Goal: Information Seeking & Learning: Learn about a topic

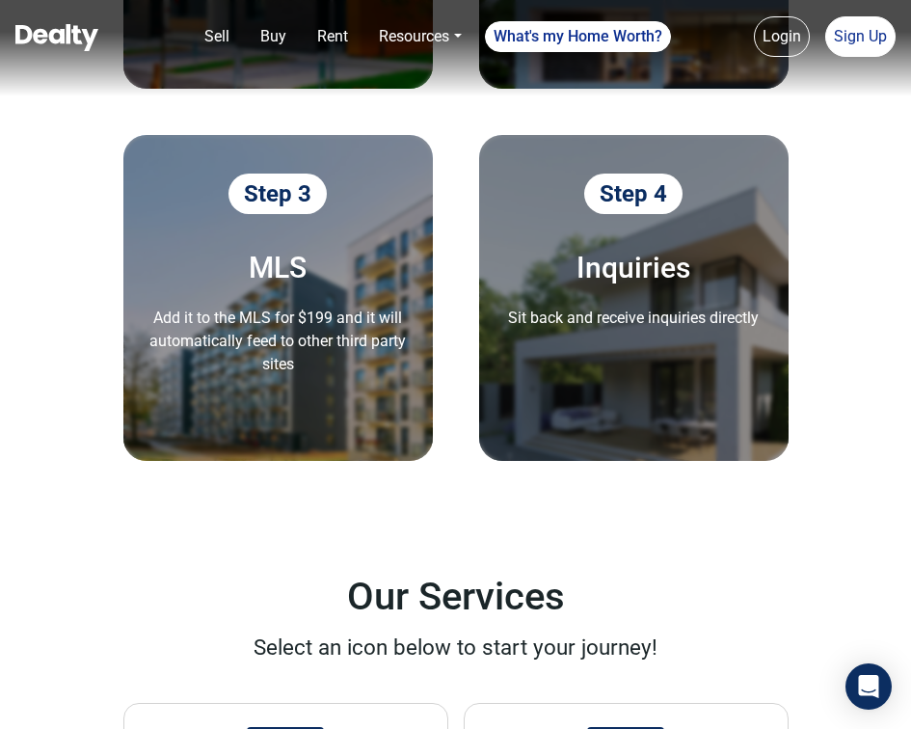
scroll to position [2605, 0]
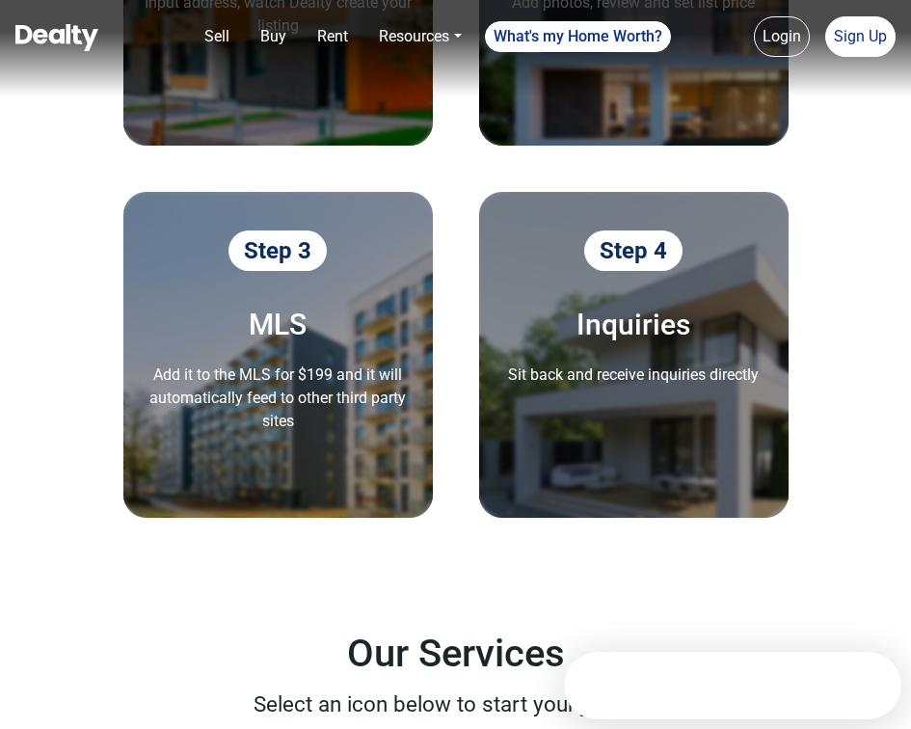
click at [317, 394] on p "Add it to the MLS for $199 and it will automatically feed to other third party …" at bounding box center [278, 398] width 279 height 69
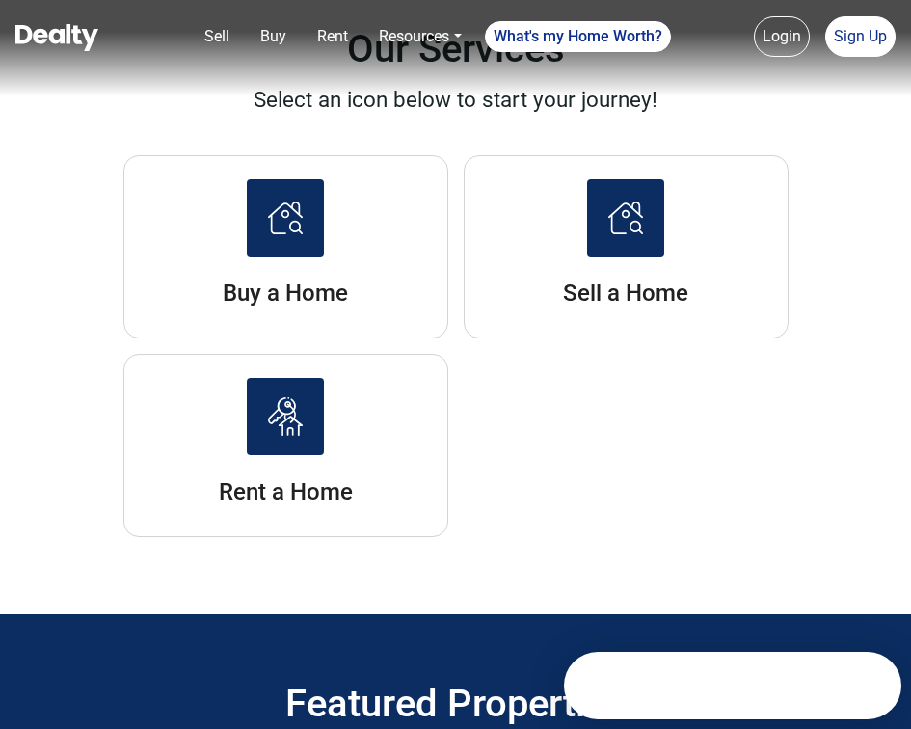
scroll to position [3213, 0]
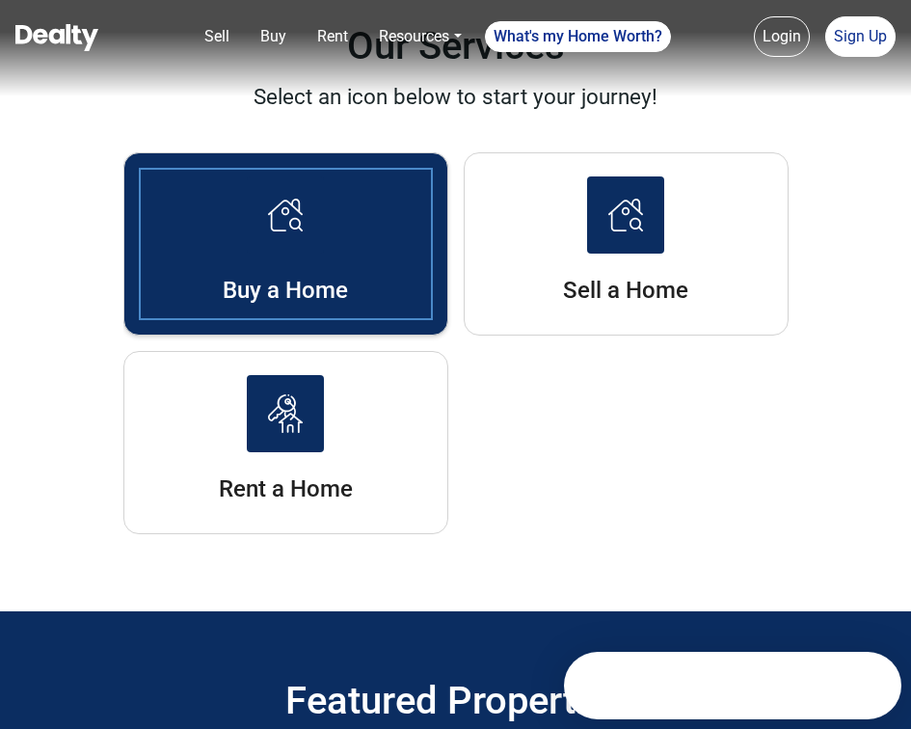
click at [333, 321] on li "Buy a Home" at bounding box center [285, 243] width 325 height 183
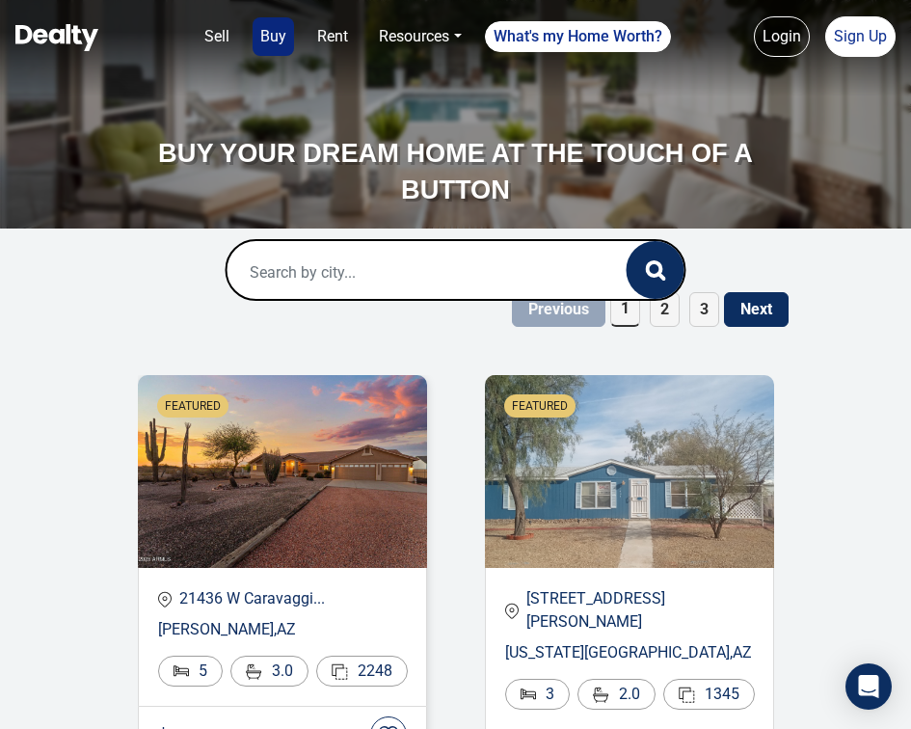
scroll to position [9, 0]
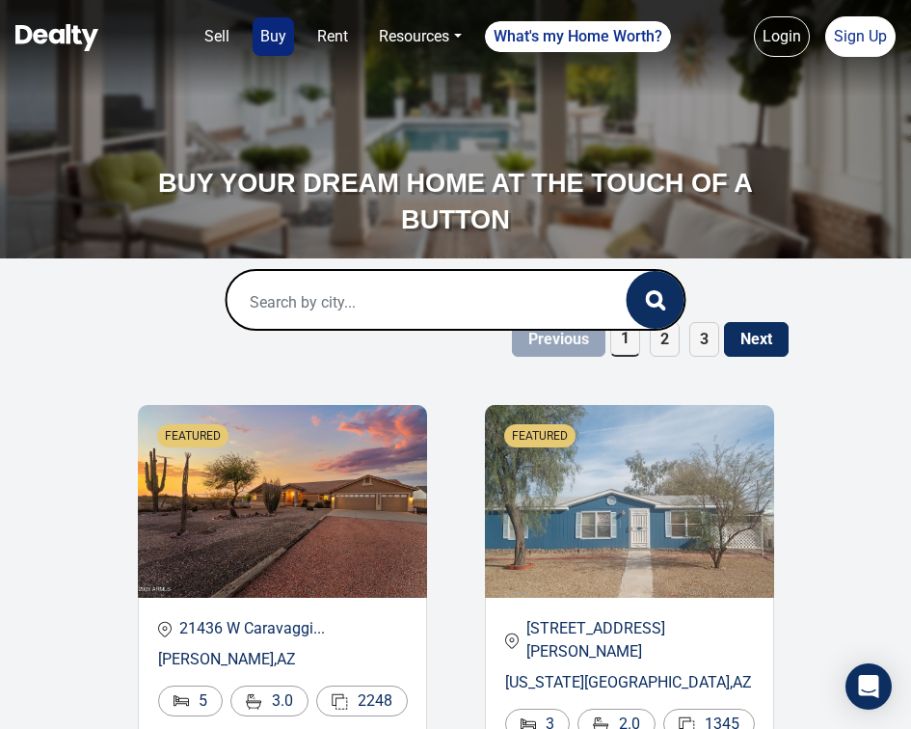
click at [312, 306] on input "text" at bounding box center [410, 302] width 367 height 62
click at [307, 511] on img at bounding box center [282, 501] width 289 height 193
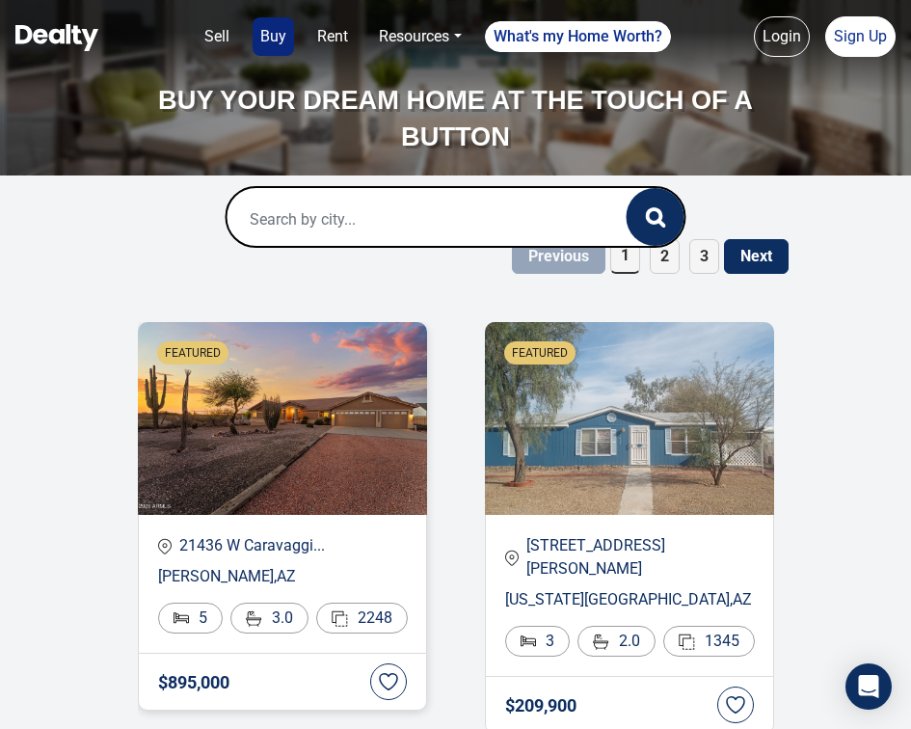
scroll to position [99, 0]
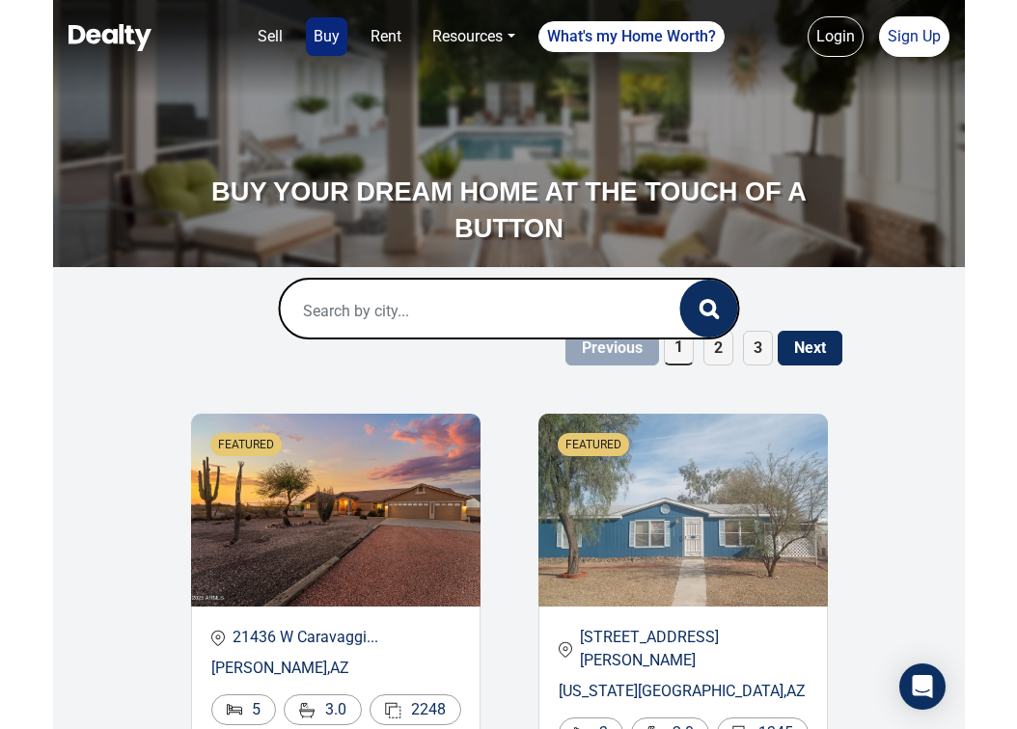
scroll to position [99, 0]
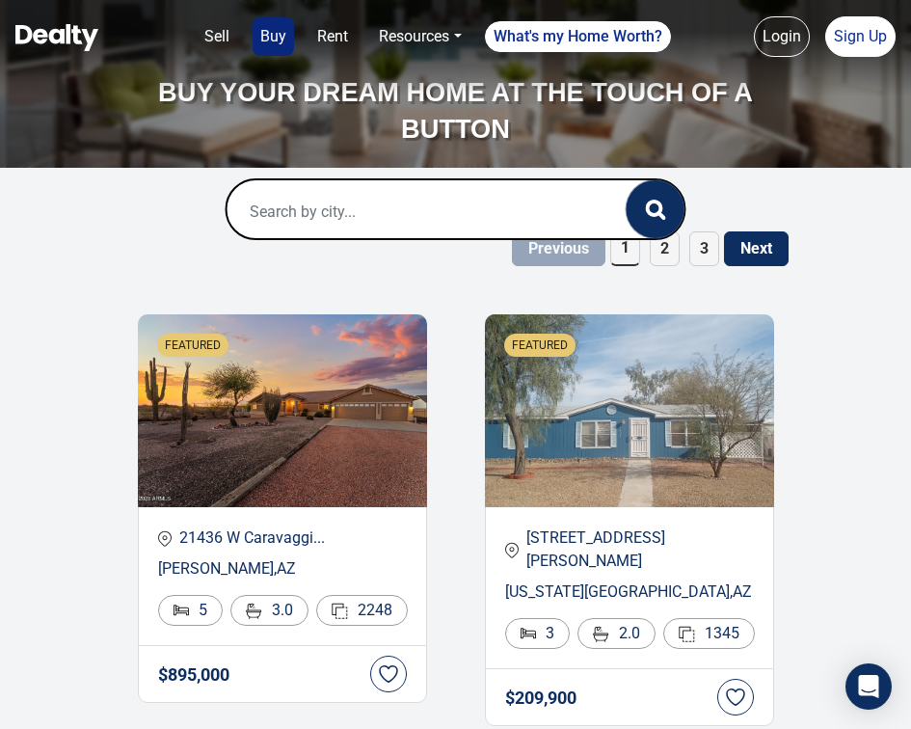
click at [654, 210] on icon "button" at bounding box center [655, 210] width 20 height 20
click at [434, 204] on input "text" at bounding box center [410, 211] width 367 height 62
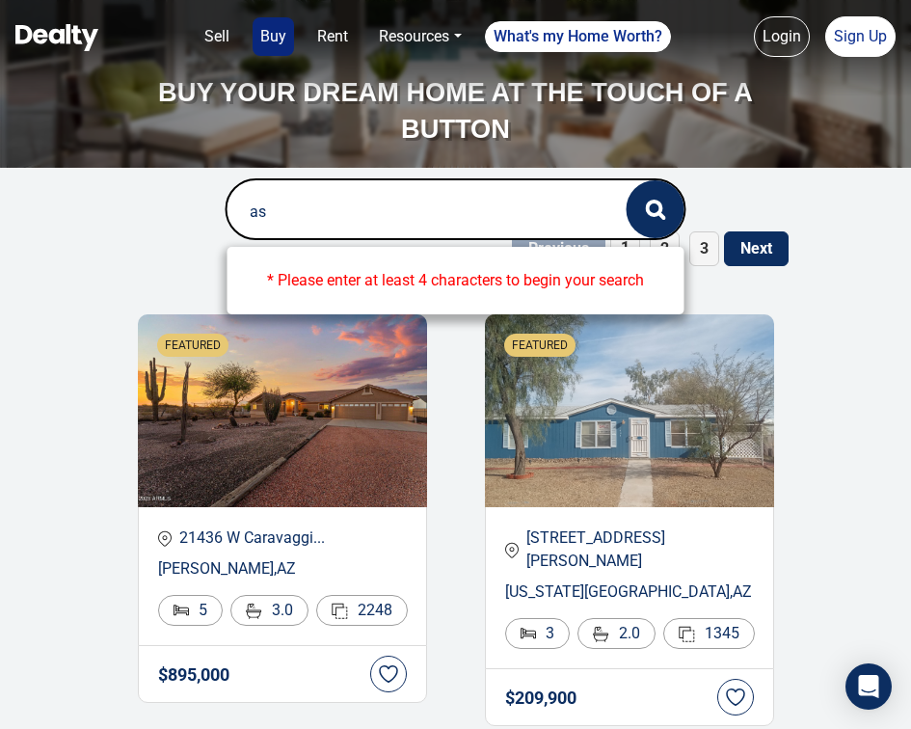
type input "a"
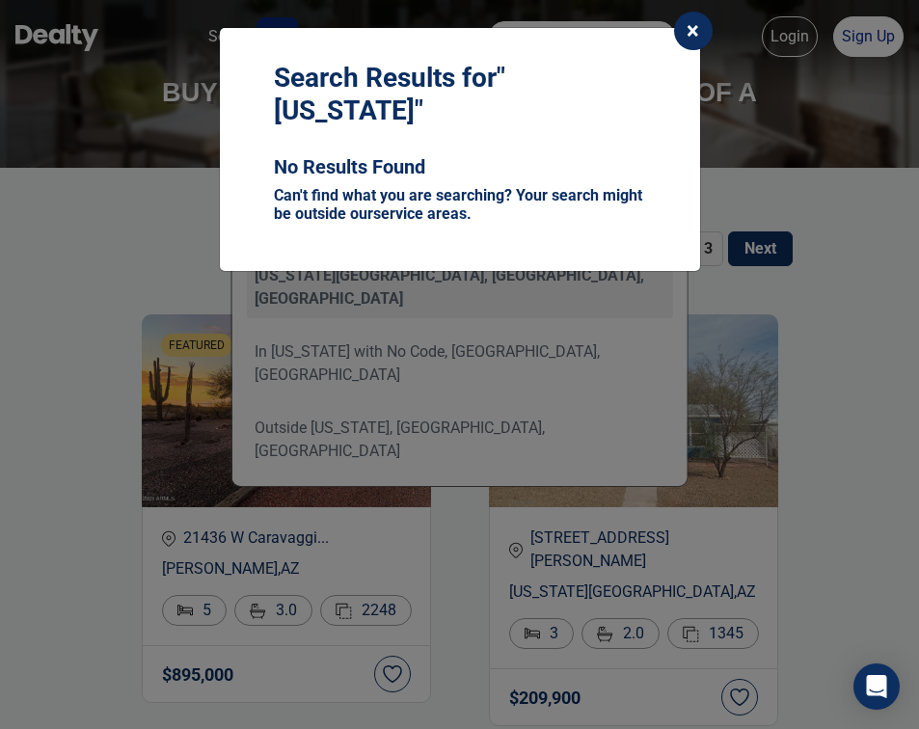
click at [691, 34] on span "×" at bounding box center [693, 30] width 13 height 27
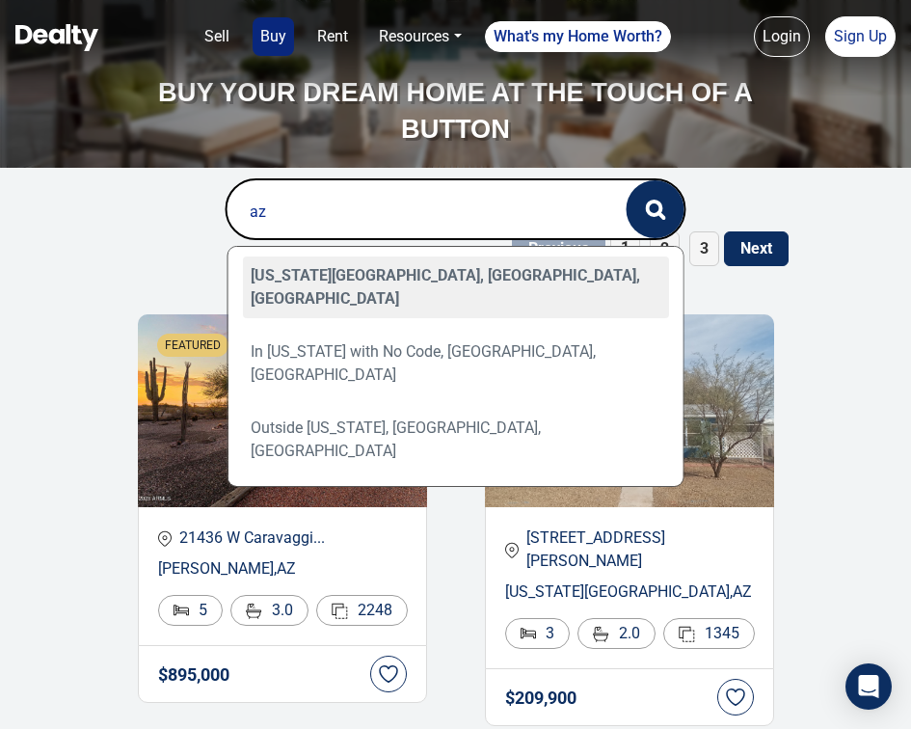
click at [328, 283] on div "Arizona City, AZ, USA" at bounding box center [455, 288] width 427 height 62
type input "Arizona City, AZ, USA"
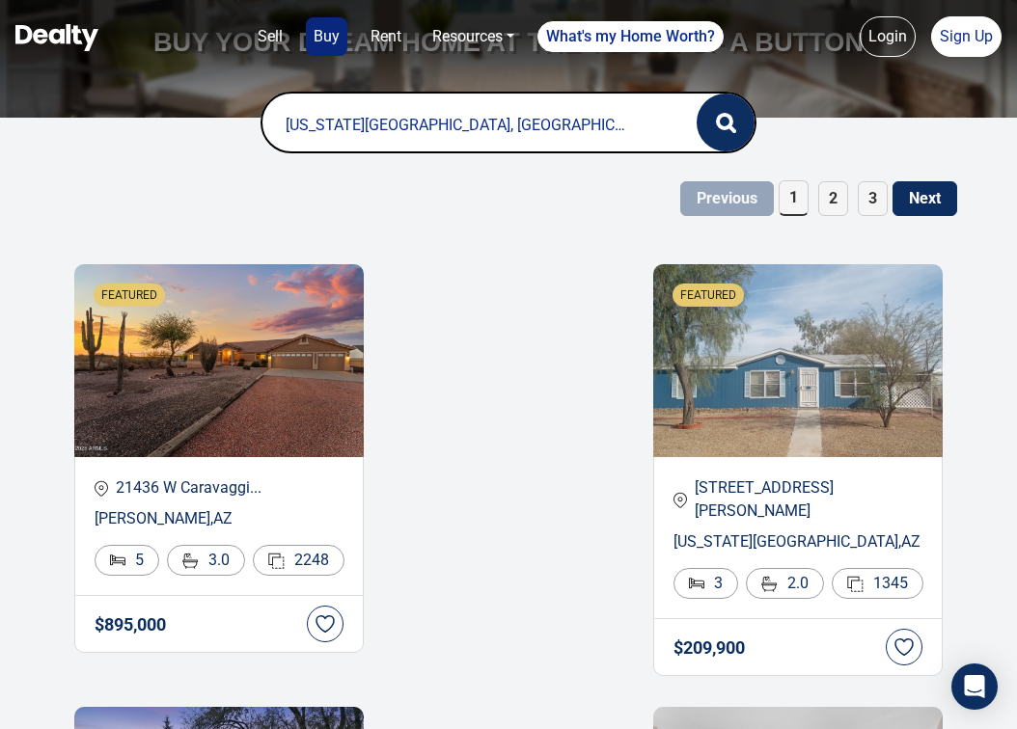
scroll to position [0, 0]
